Goal: Task Accomplishment & Management: Complete application form

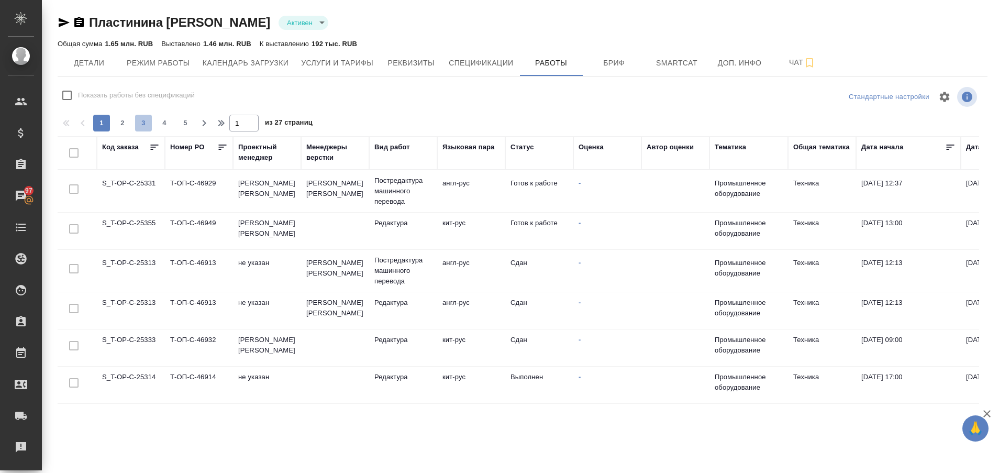
click at [145, 123] on span "3" at bounding box center [143, 123] width 17 height 10
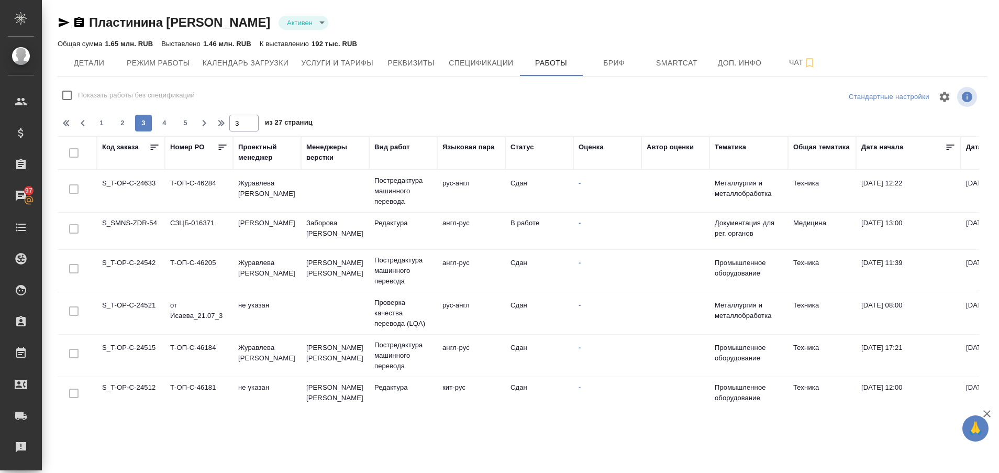
click at [133, 221] on td "S_SMNS-ZDR-54" at bounding box center [131, 231] width 68 height 37
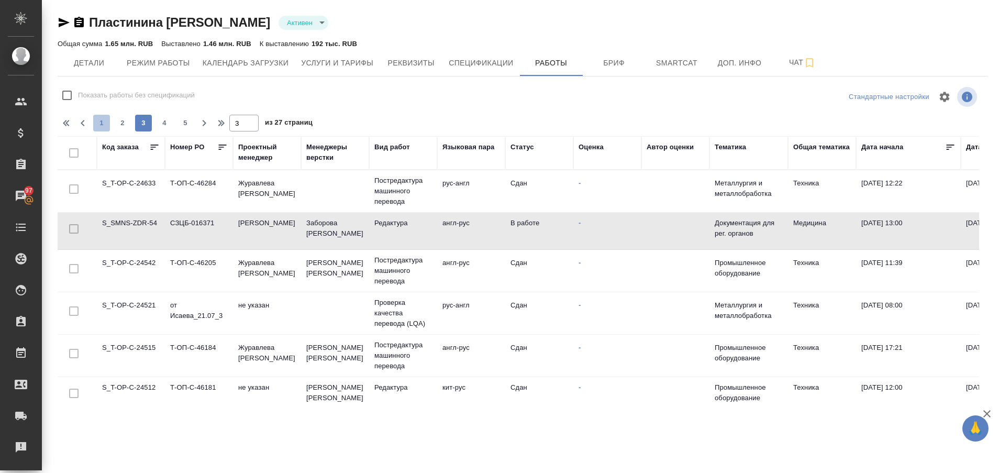
click at [99, 117] on button "1" at bounding box center [101, 123] width 17 height 17
type input "1"
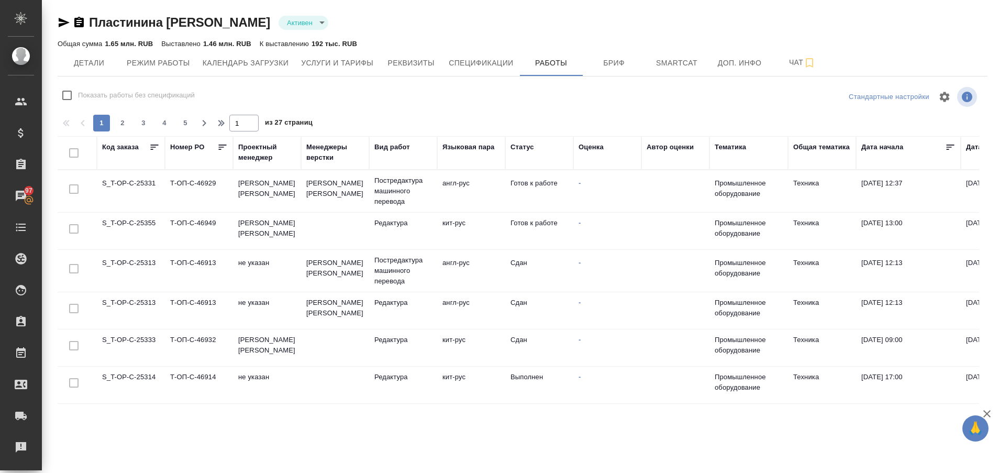
click at [144, 179] on td "S_T-OP-C-25331" at bounding box center [131, 191] width 68 height 37
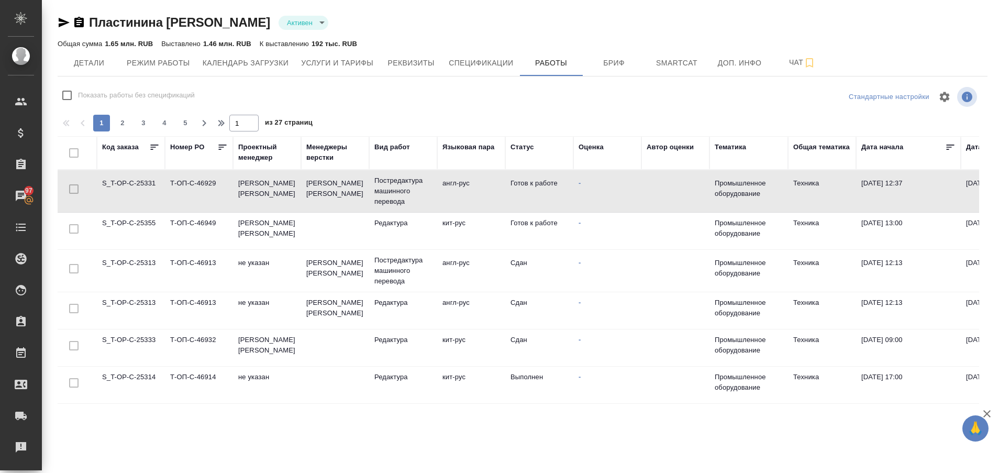
click at [144, 179] on td "S_T-OP-C-25331" at bounding box center [131, 191] width 68 height 37
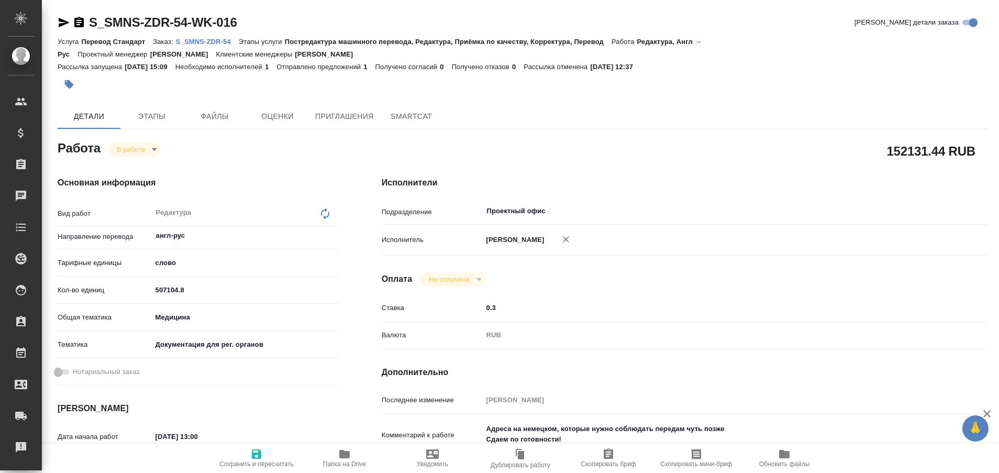
type textarea "x"
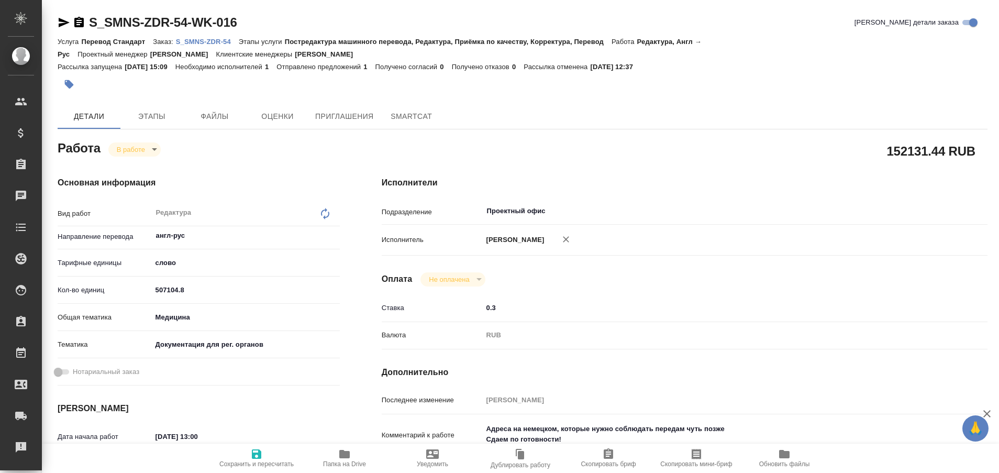
type textarea "x"
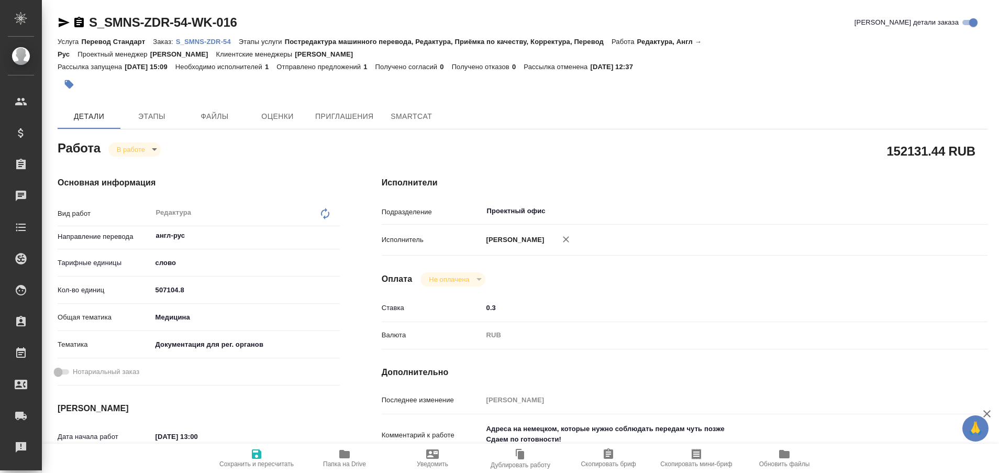
type textarea "x"
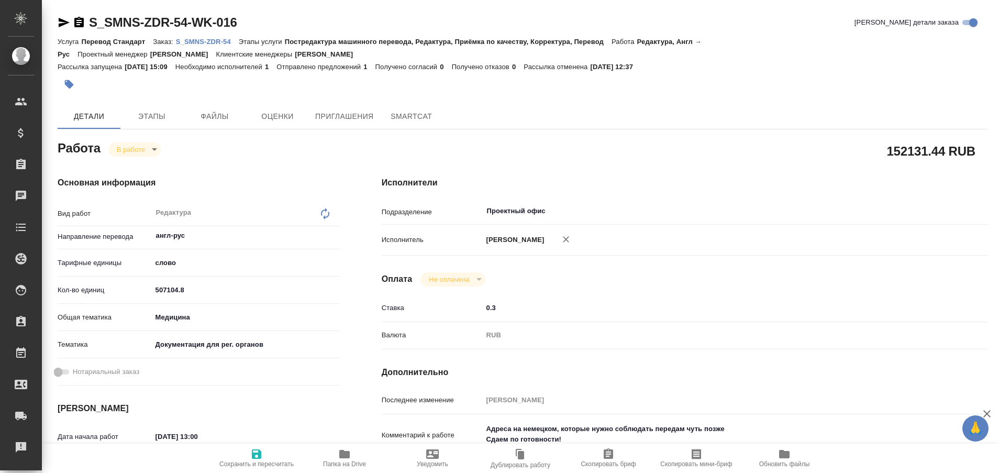
type textarea "x"
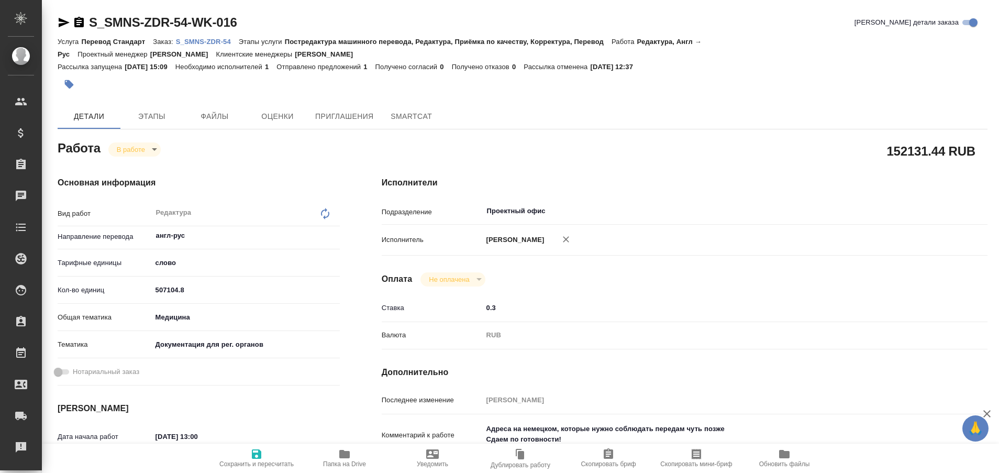
type textarea "x"
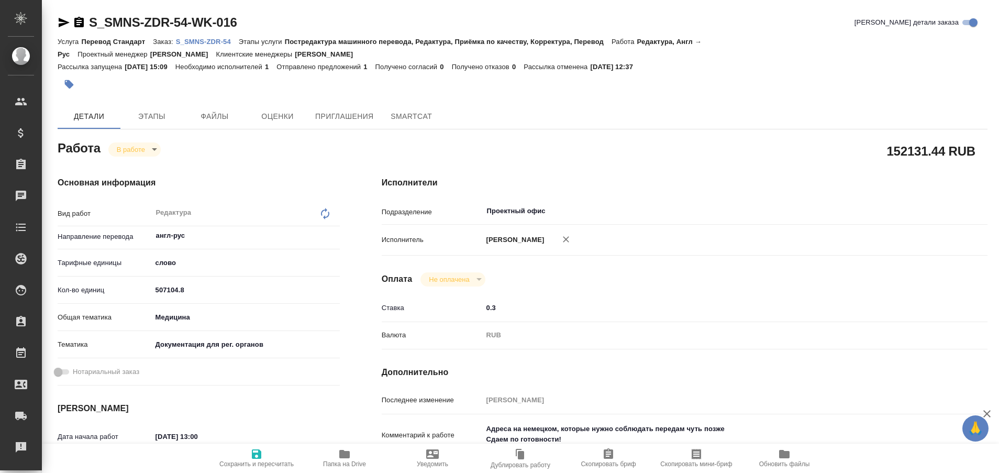
type textarea "x"
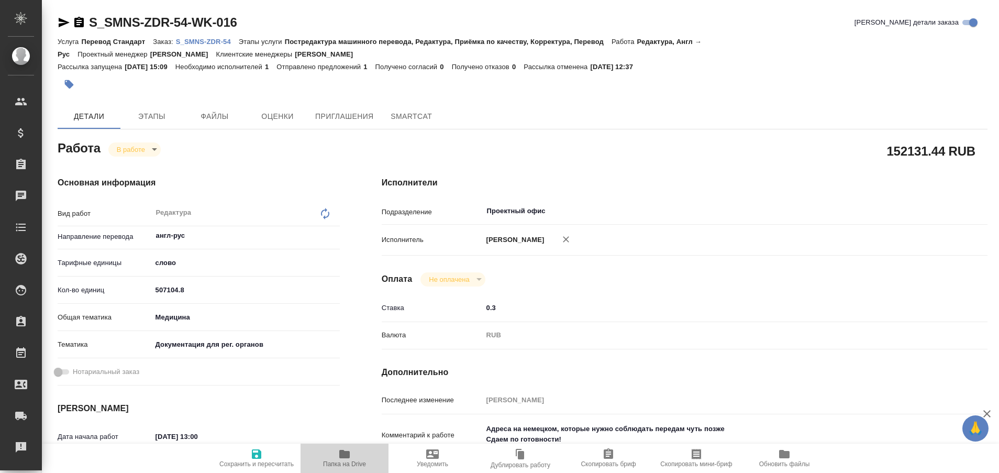
click at [340, 465] on span "Папка на Drive" at bounding box center [344, 463] width 43 height 7
click at [59, 22] on icon "button" at bounding box center [64, 22] width 13 height 13
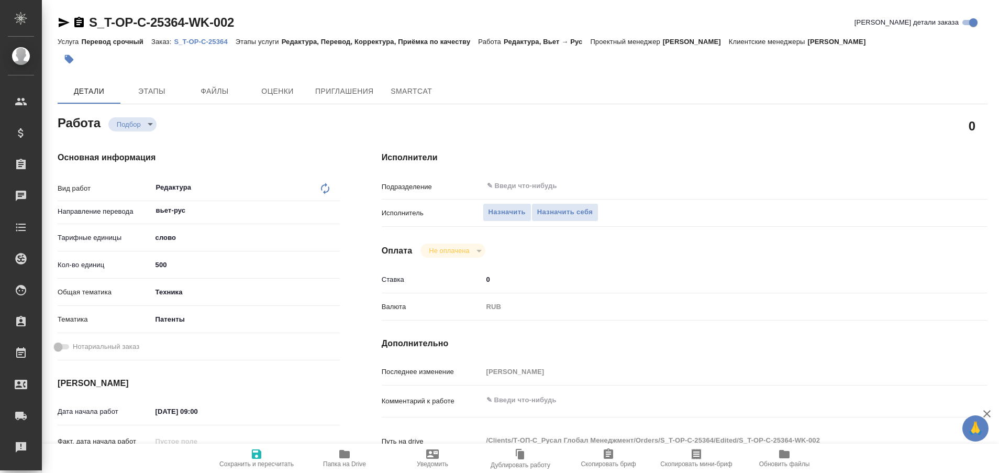
type textarea "x"
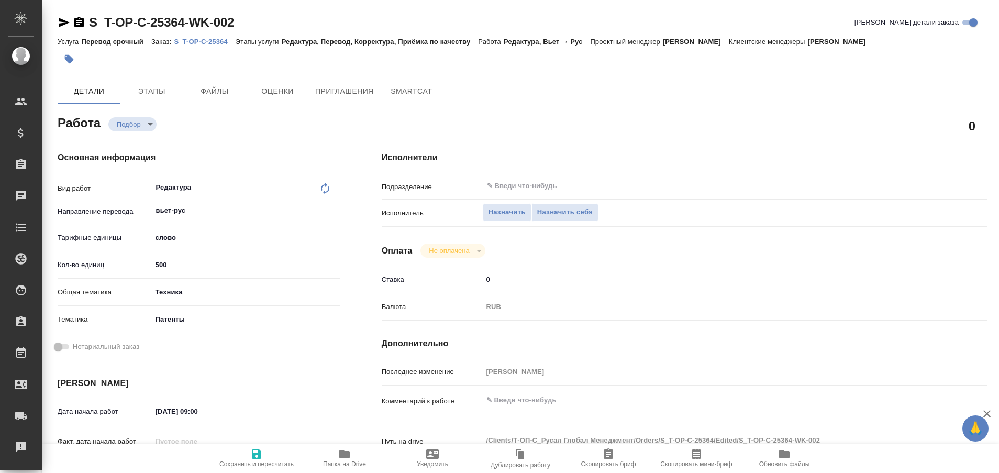
type textarea "x"
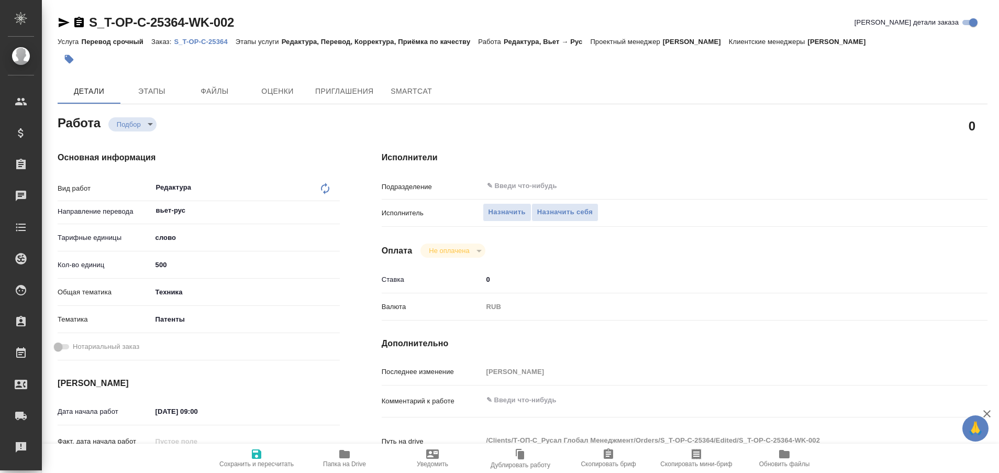
type textarea "x"
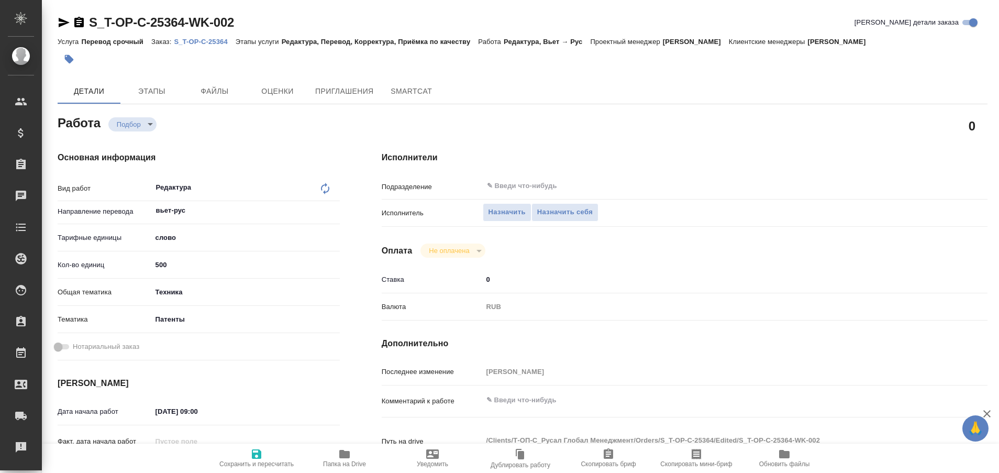
type textarea "x"
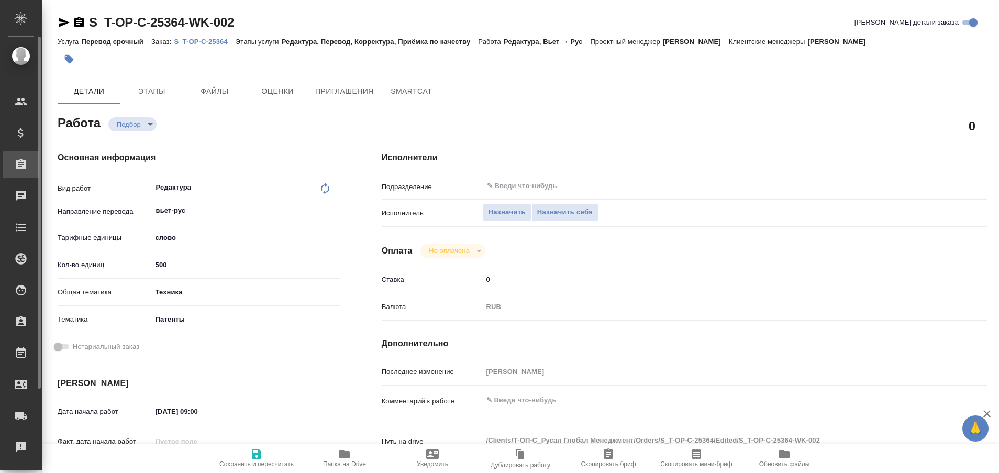
type textarea "x"
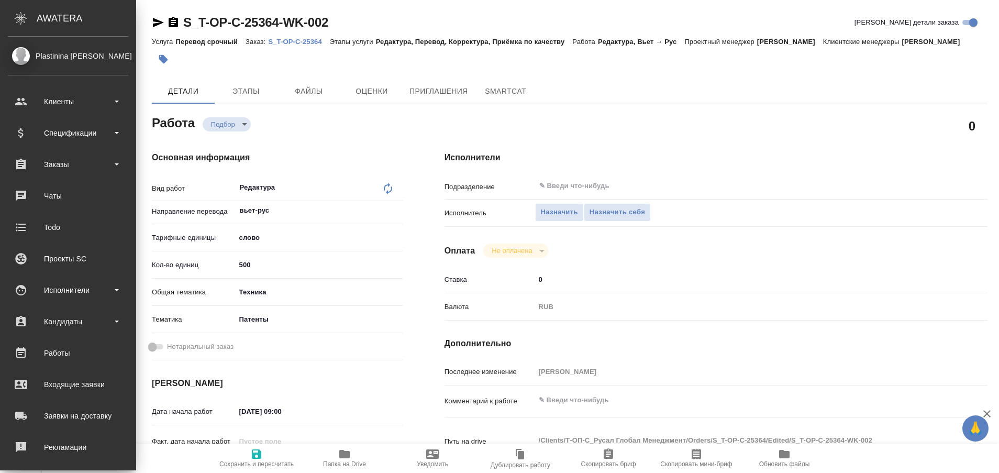
type textarea "x"
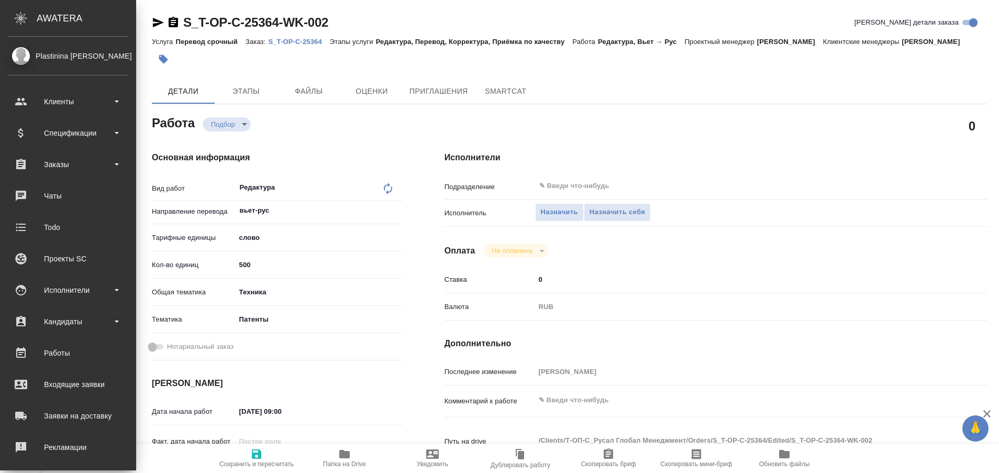
type textarea "x"
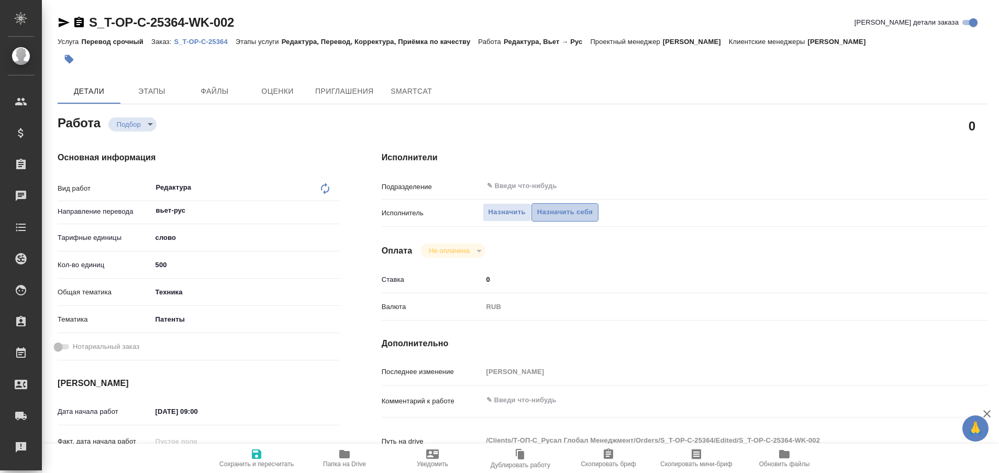
click at [580, 219] on button "Назначить себя" at bounding box center [564, 212] width 67 height 18
type textarea "x"
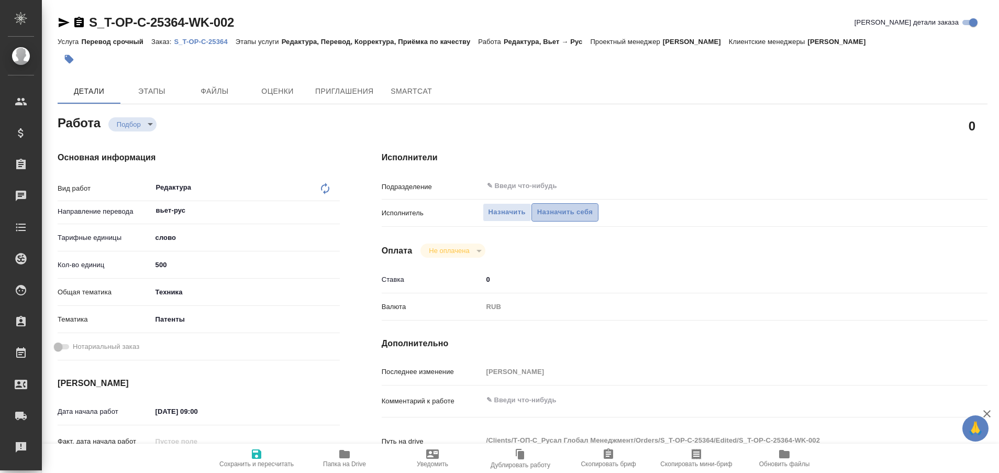
type textarea "x"
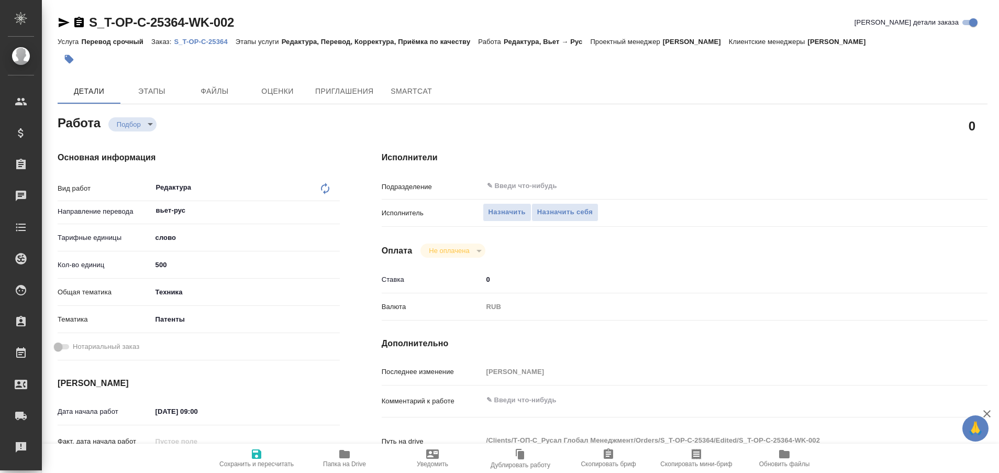
type textarea "x"
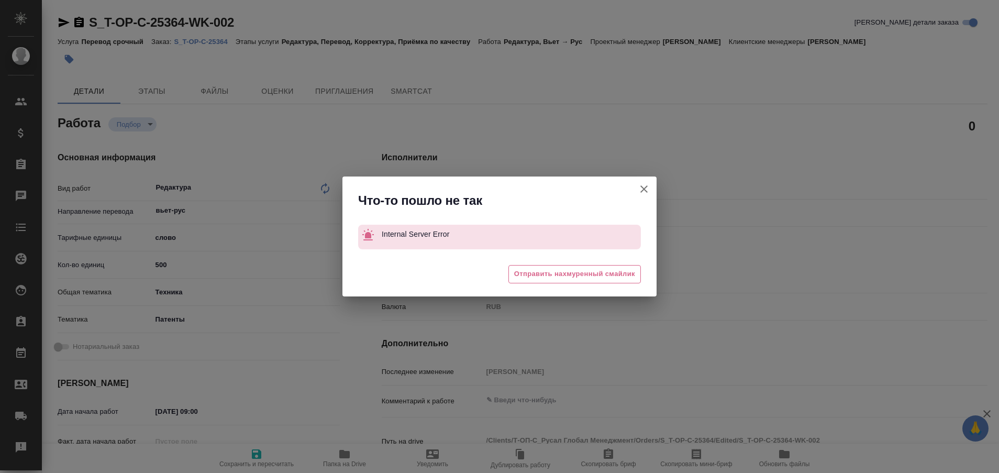
type textarea "x"
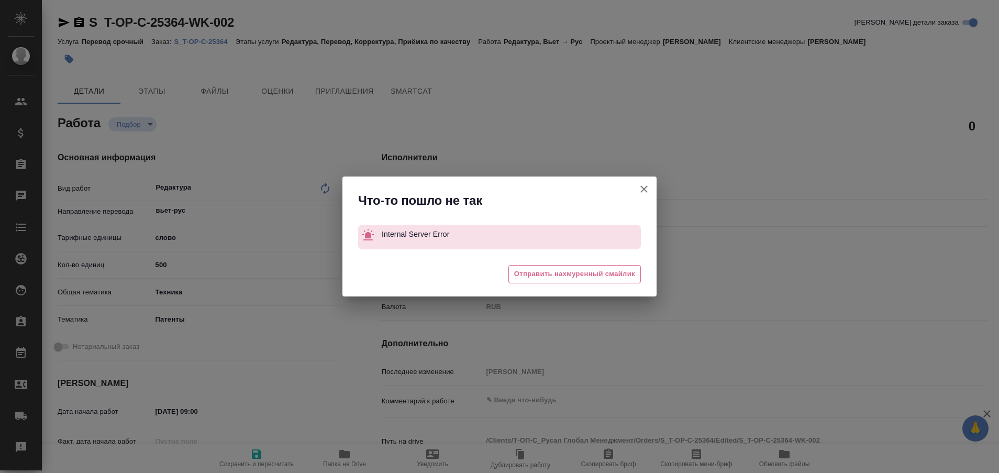
click at [646, 188] on icon "button" at bounding box center [644, 189] width 13 height 13
type textarea "x"
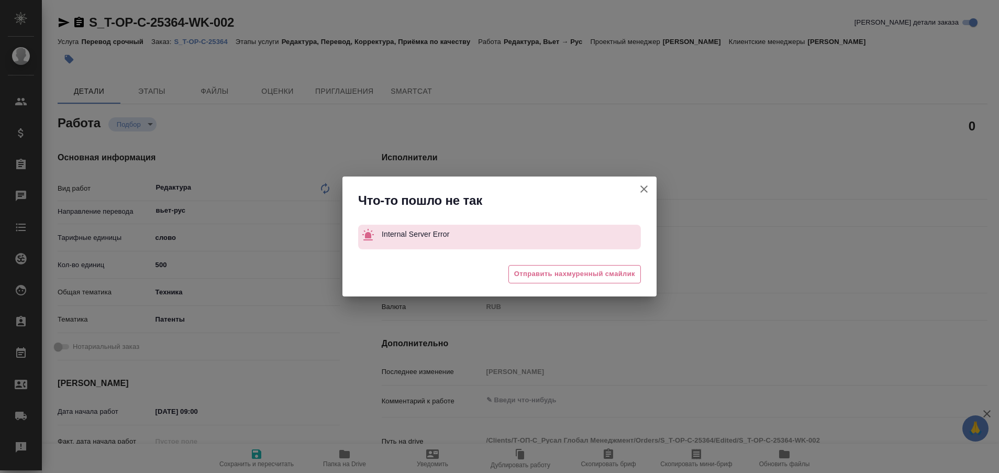
type textarea "x"
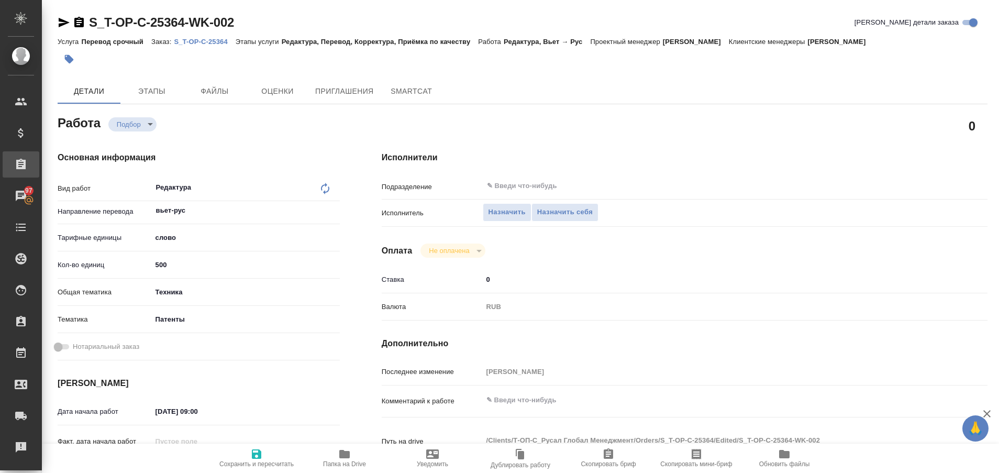
type textarea "x"
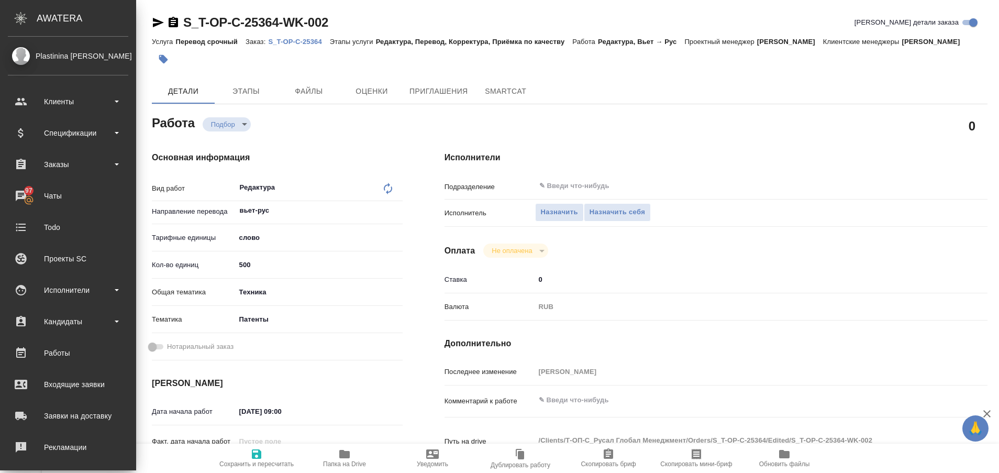
type textarea "x"
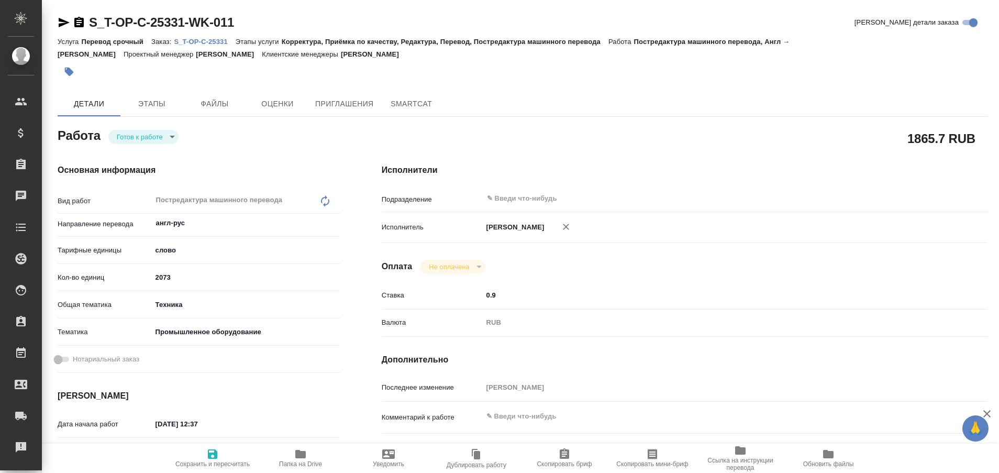
type textarea "x"
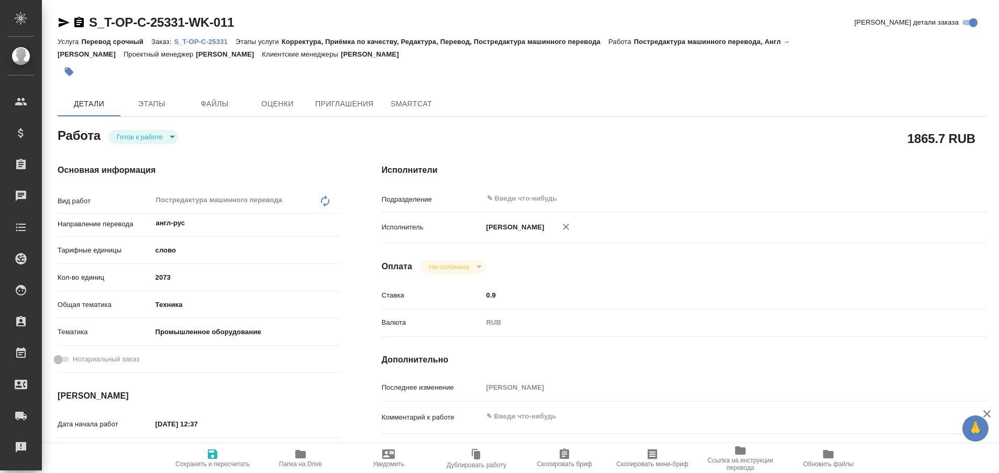
type textarea "x"
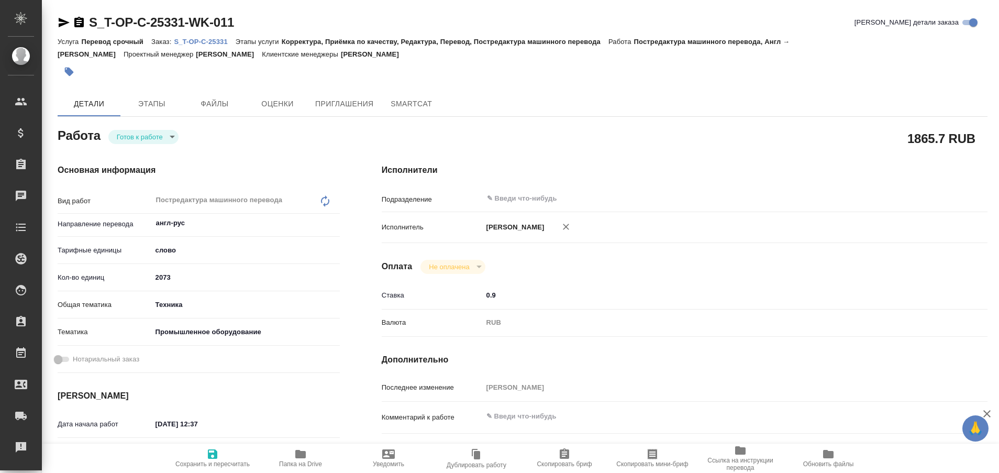
type textarea "x"
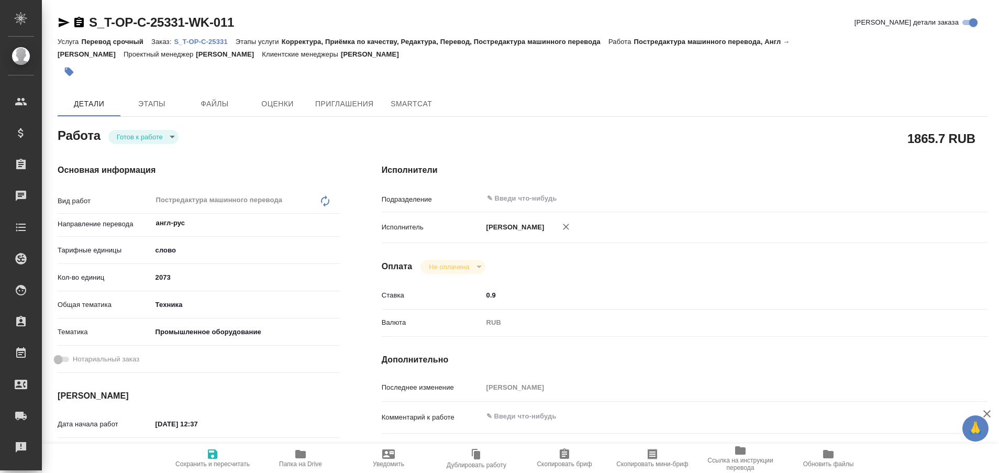
type textarea "x"
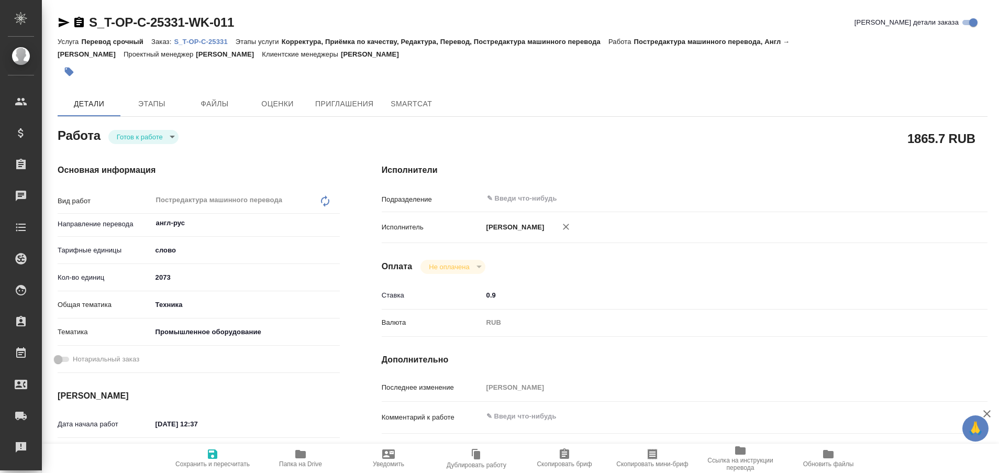
type textarea "x"
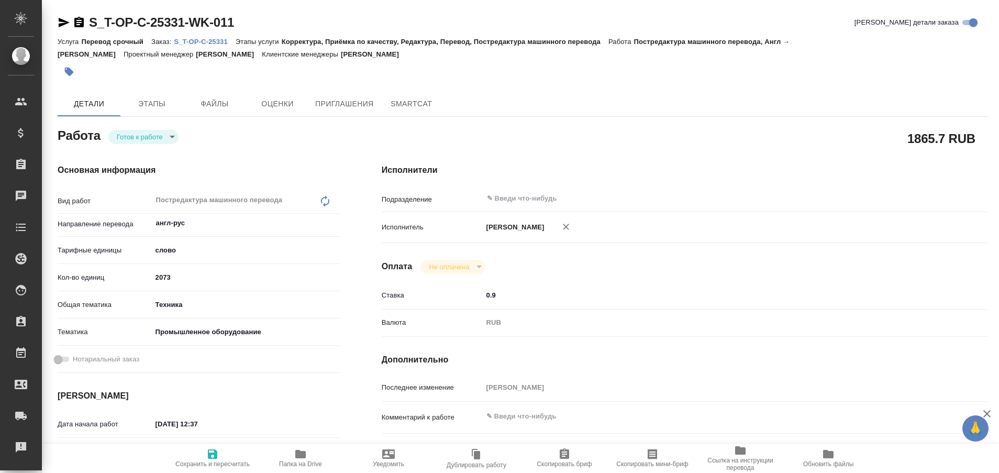
type textarea "x"
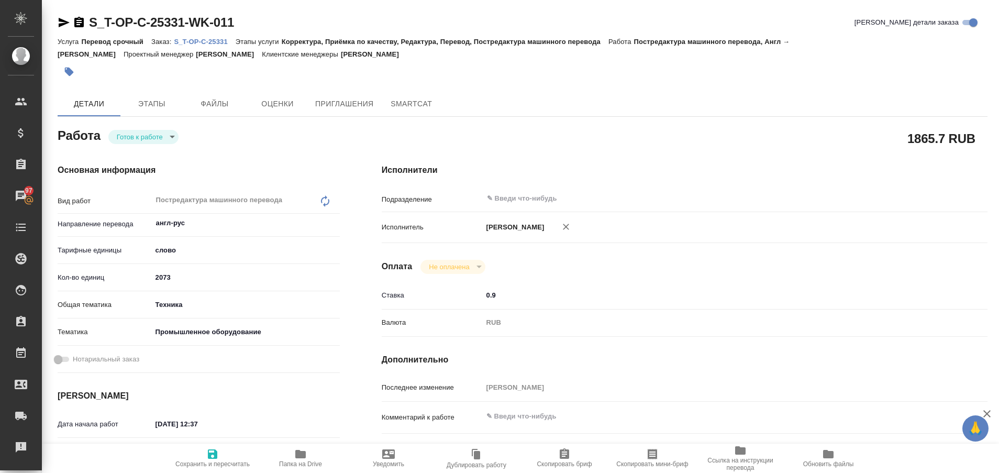
click at [217, 40] on p "S_T-OP-C-25331" at bounding box center [204, 42] width 61 height 8
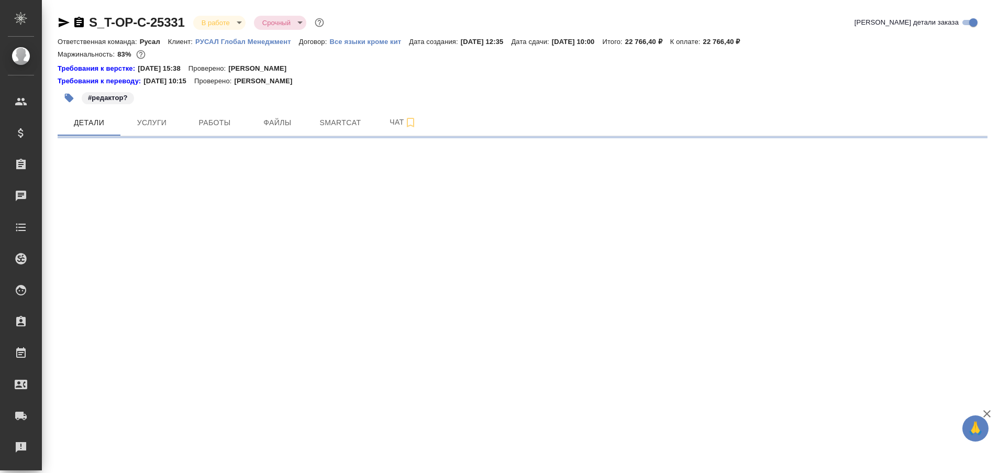
select select "RU"
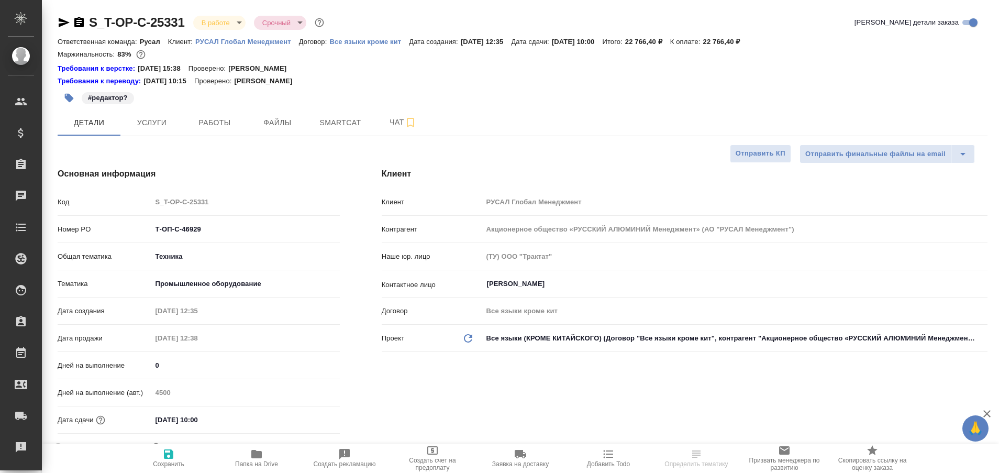
type textarea "x"
type input "[PERSON_NAME] [PERSON_NAME]"
click at [211, 129] on button "Работы" at bounding box center [214, 122] width 63 height 26
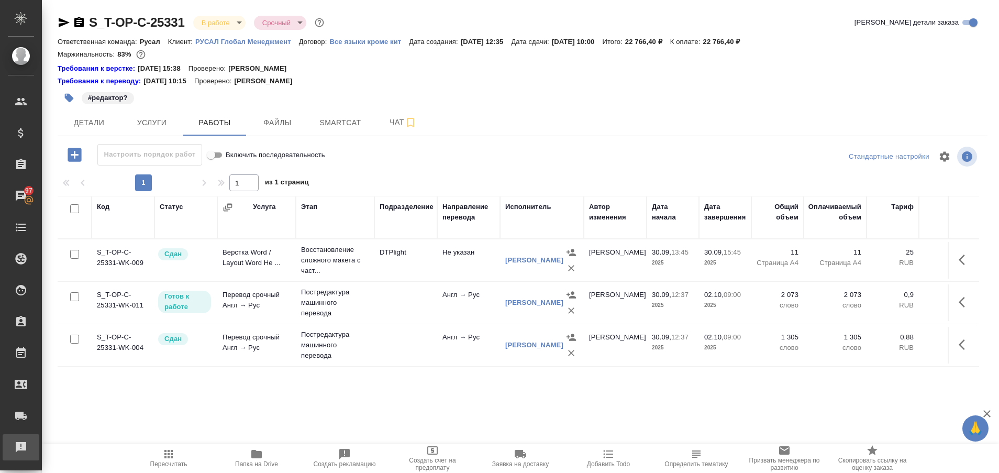
click at [21, 452] on div "Рекламации" at bounding box center [8, 447] width 26 height 16
